Goal: Task Accomplishment & Management: Complete application form

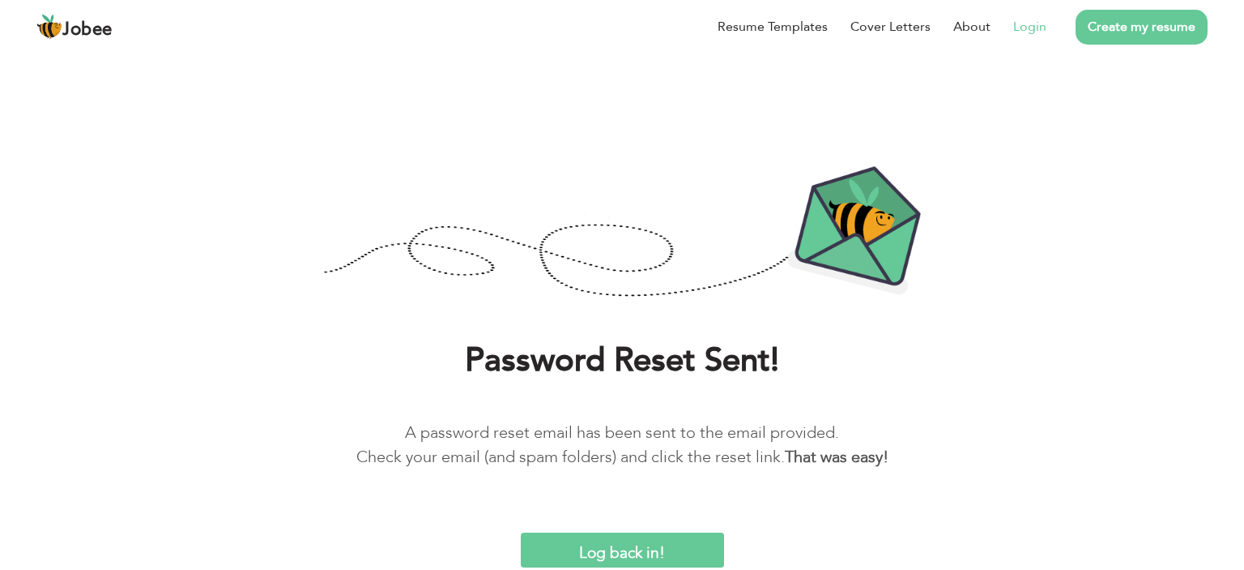
click at [1020, 28] on link "Login" at bounding box center [1029, 26] width 33 height 19
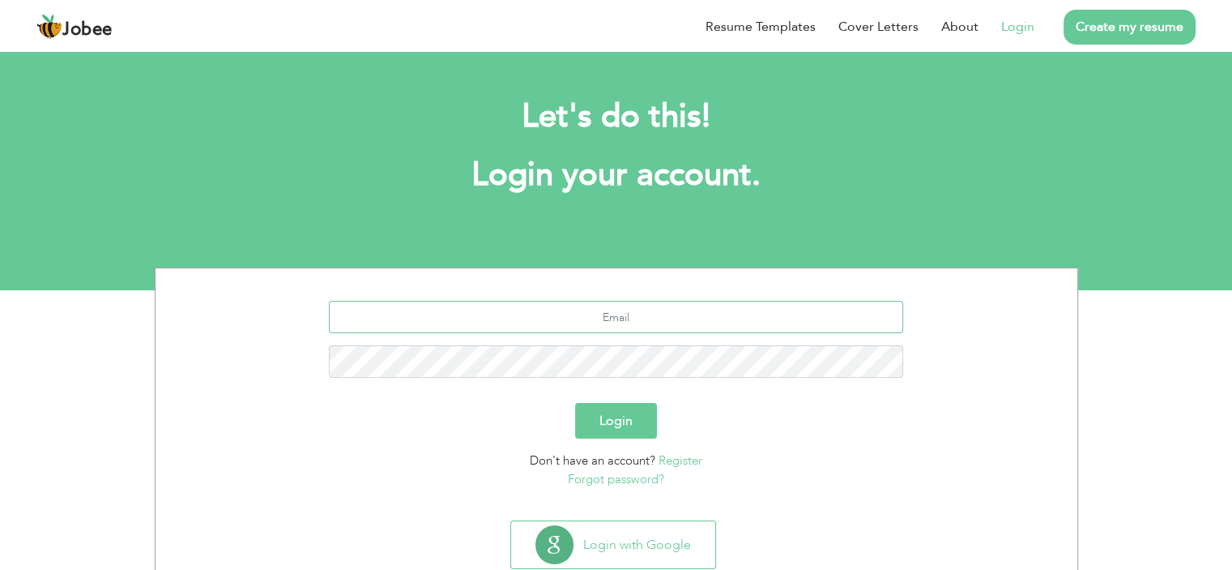
click at [687, 314] on input "text" at bounding box center [616, 317] width 574 height 32
type input "buttg1962@gmail.com"
click at [624, 408] on button "Login" at bounding box center [616, 421] width 82 height 36
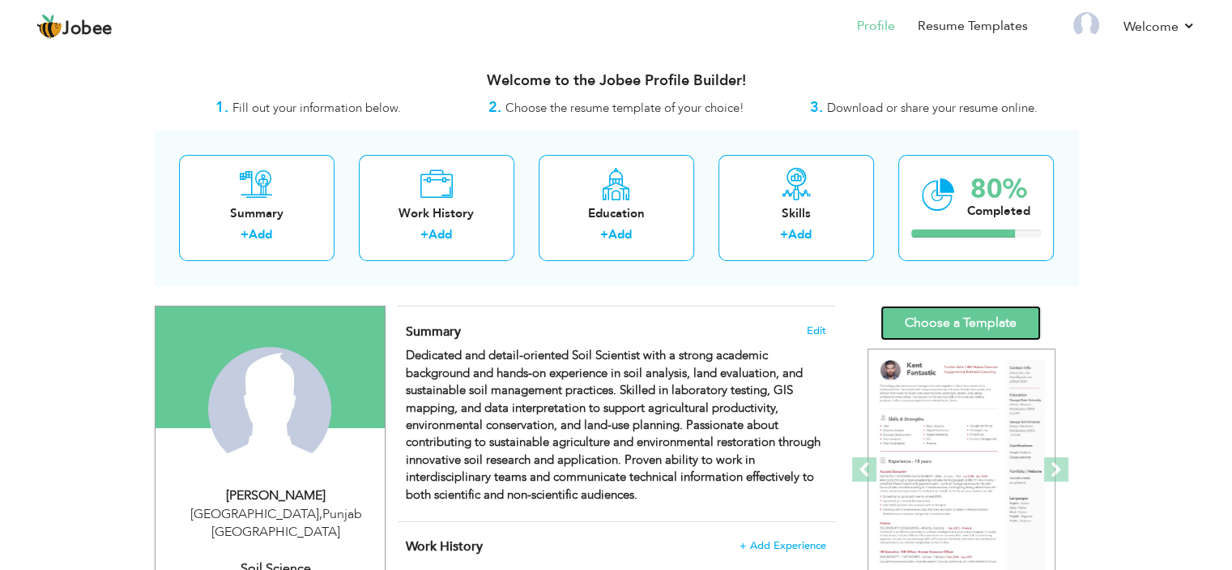
click at [953, 318] on link "Choose a Template" at bounding box center [961, 322] width 160 height 35
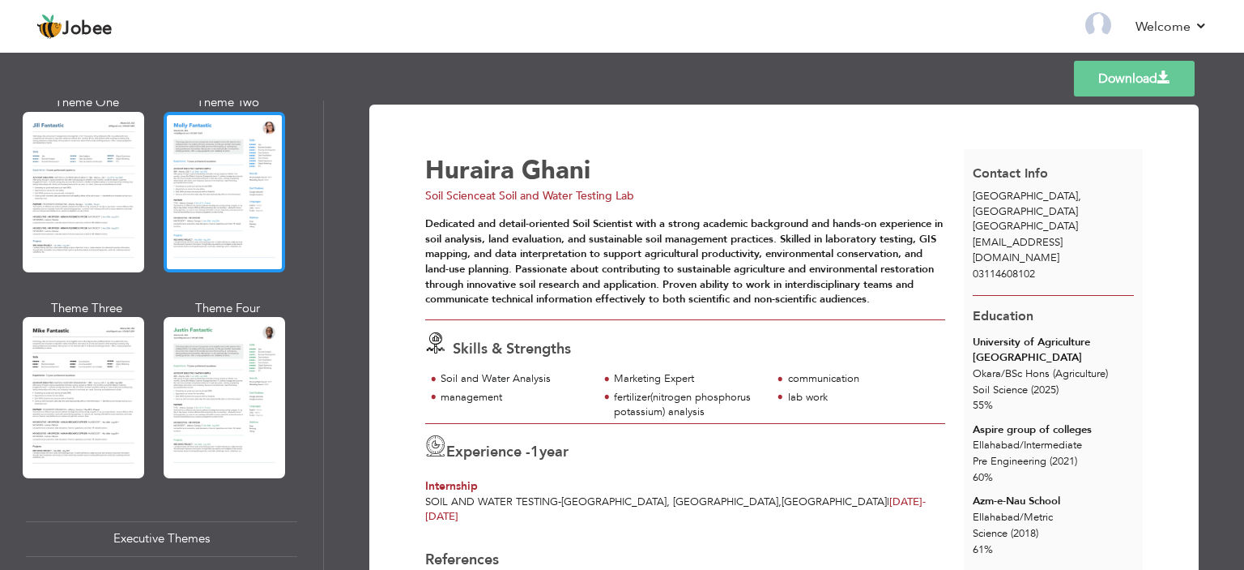
scroll to position [675, 0]
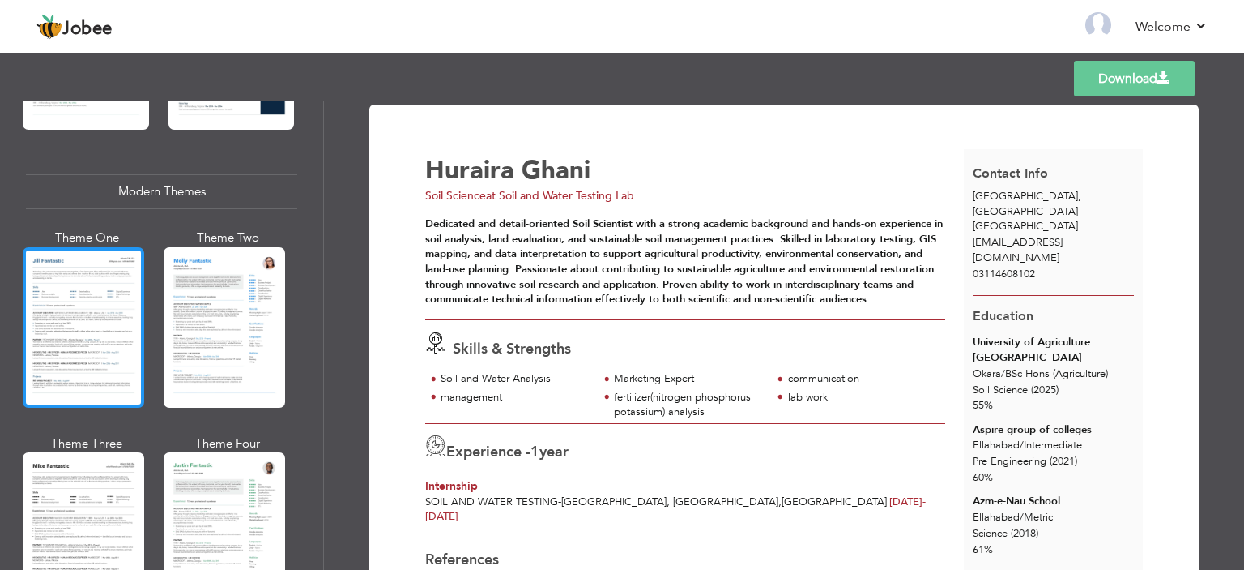
click at [92, 334] on div at bounding box center [84, 327] width 122 height 160
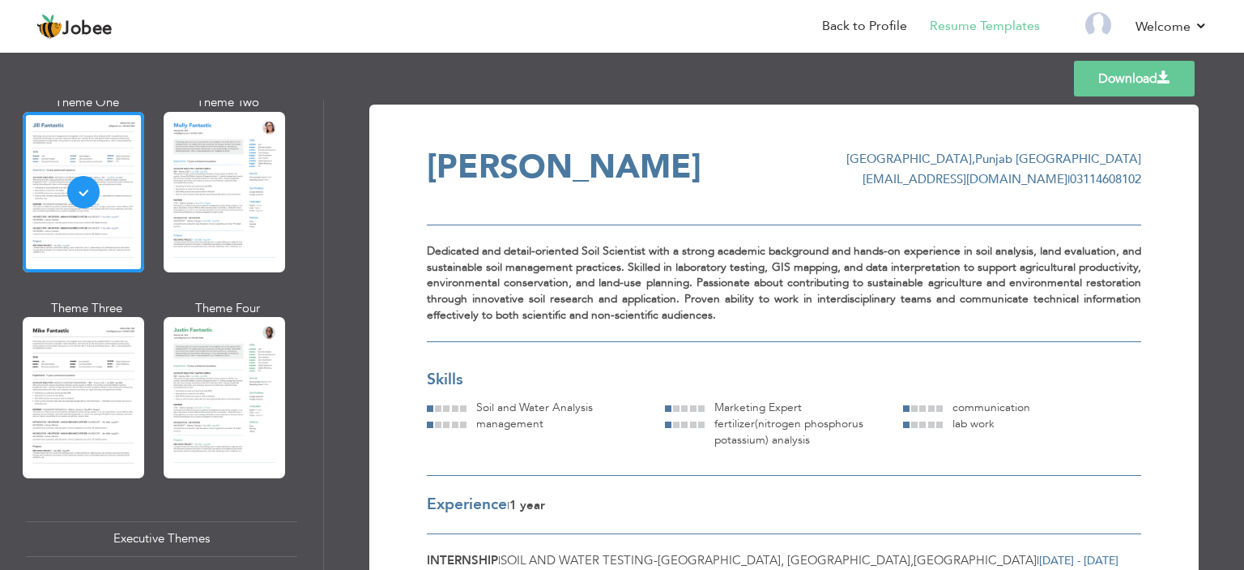
scroll to position [945, 0]
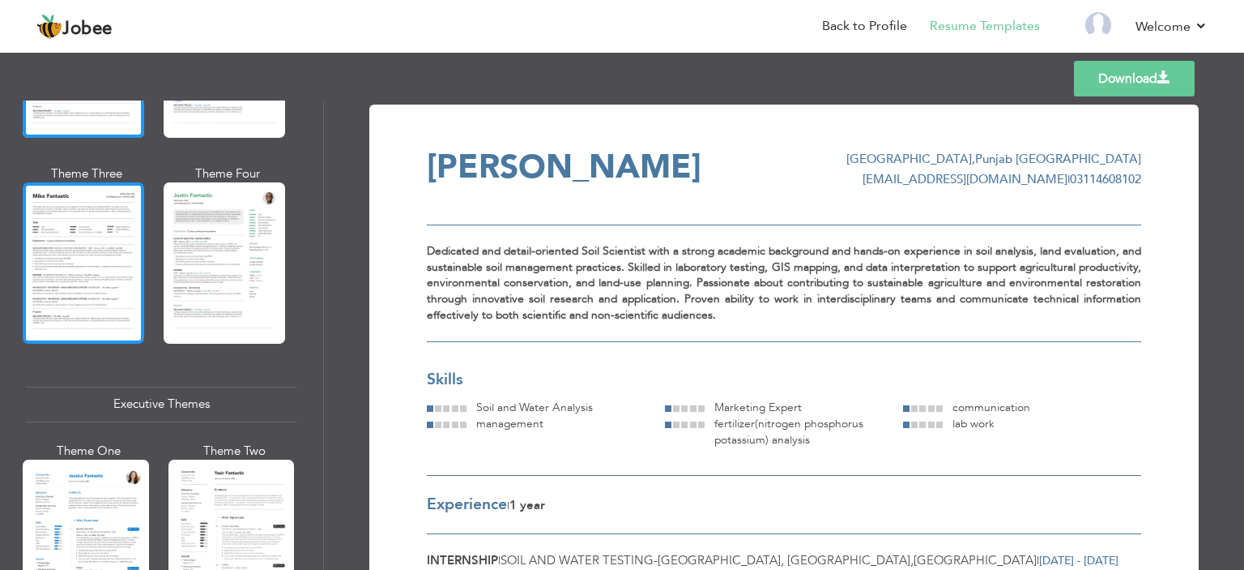
click at [78, 262] on div at bounding box center [84, 262] width 122 height 160
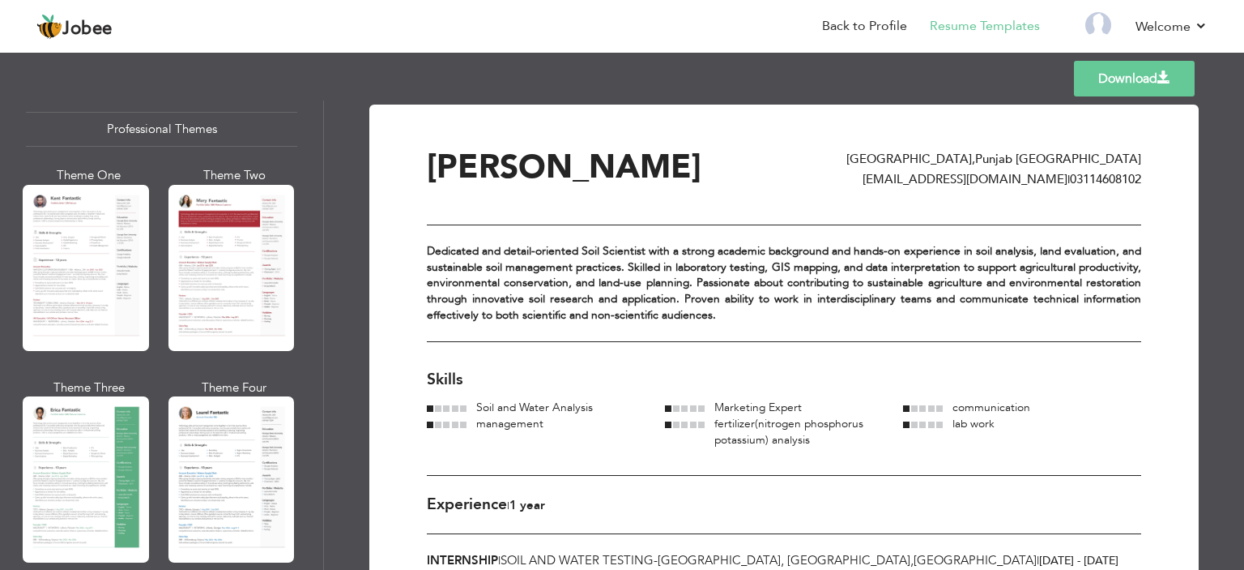
scroll to position [0, 0]
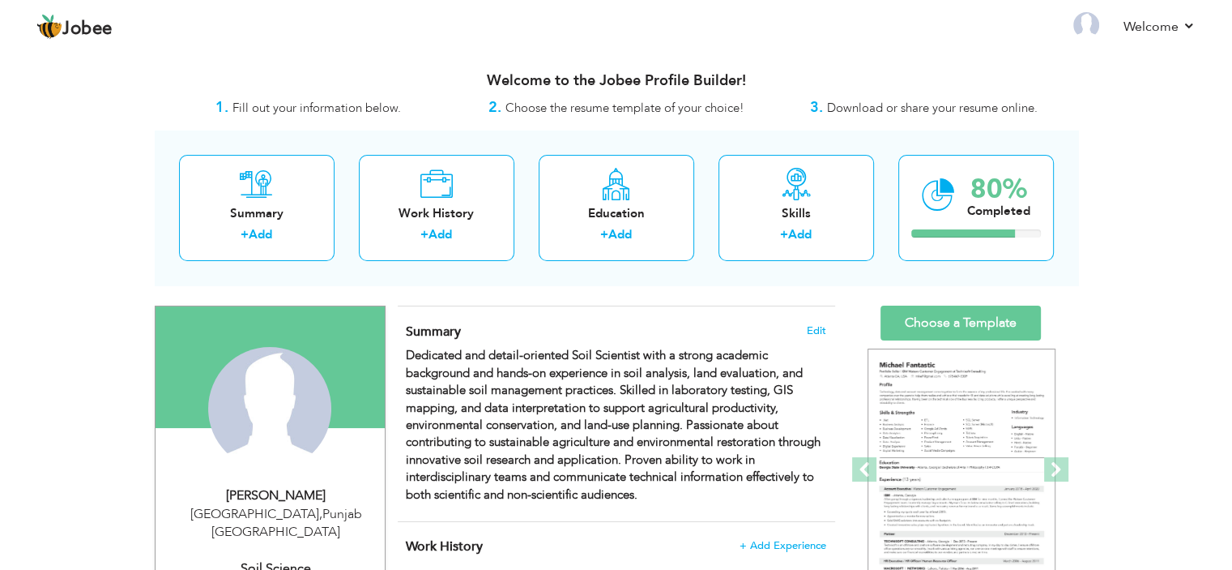
click at [554, 89] on h3 "Welcome to the Jobee Profile Builder!" at bounding box center [617, 81] width 924 height 16
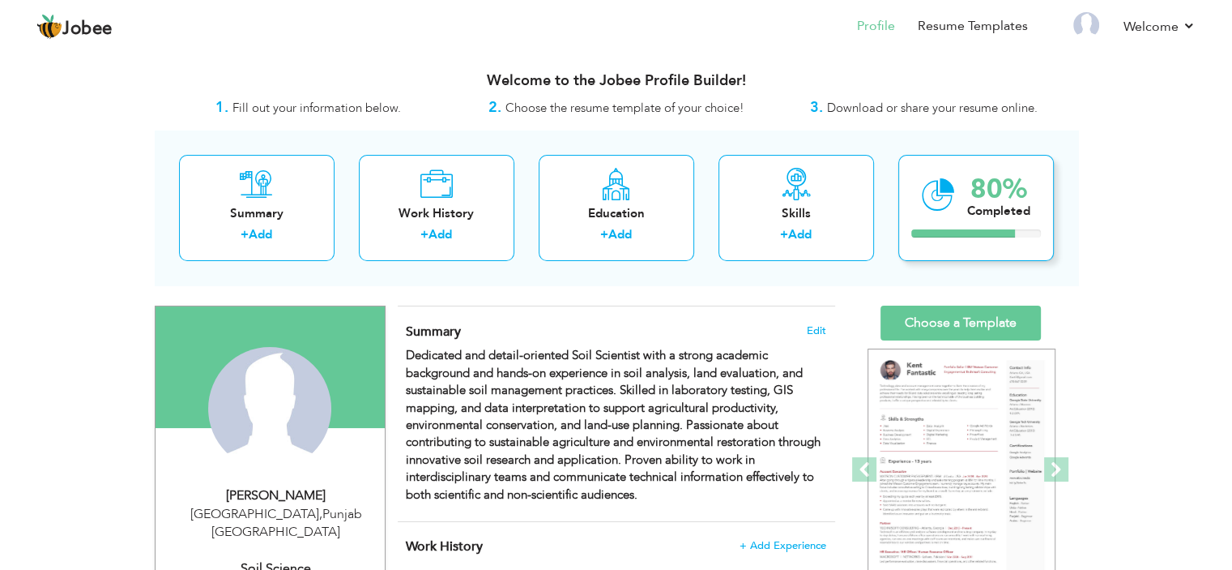
click at [964, 207] on div "80% Completed" at bounding box center [976, 208] width 156 height 106
